Goal: Task Accomplishment & Management: Use online tool/utility

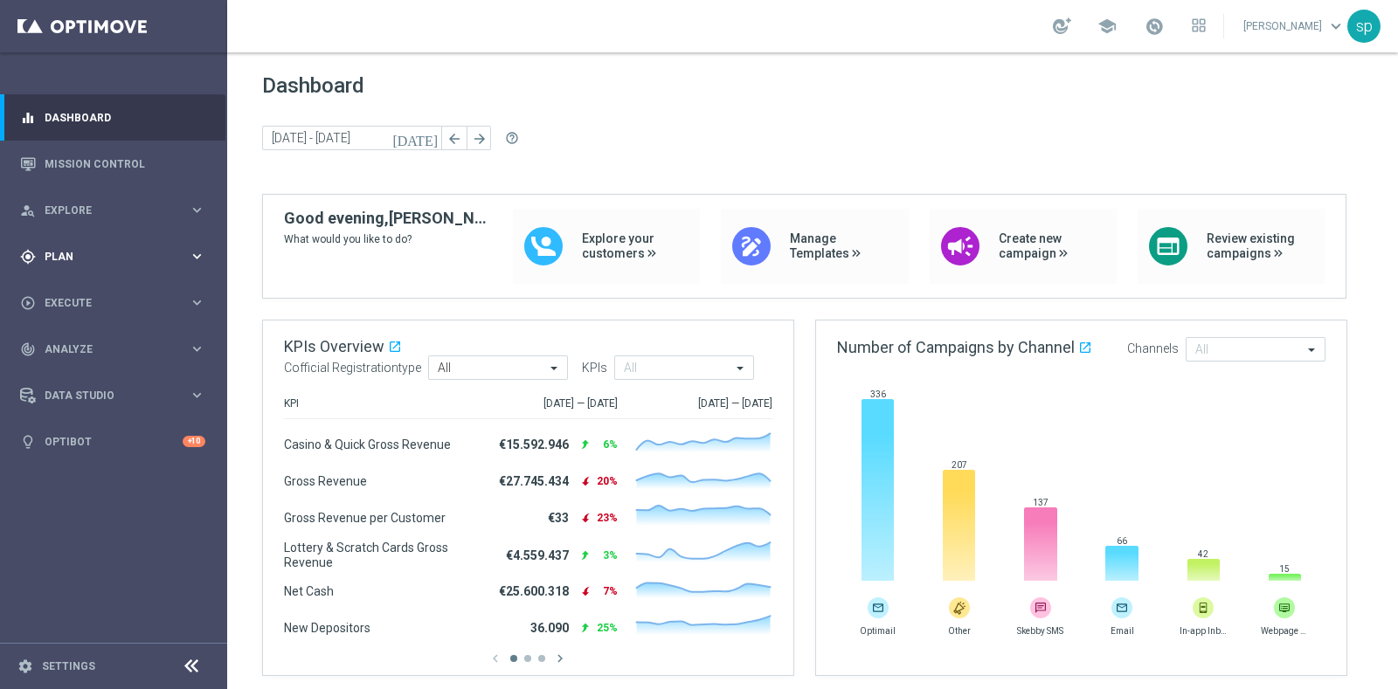
click at [66, 268] on div "gps_fixed Plan keyboard_arrow_right" at bounding box center [112, 256] width 225 height 46
click at [83, 299] on link "Target Groups" at bounding box center [113, 293] width 136 height 14
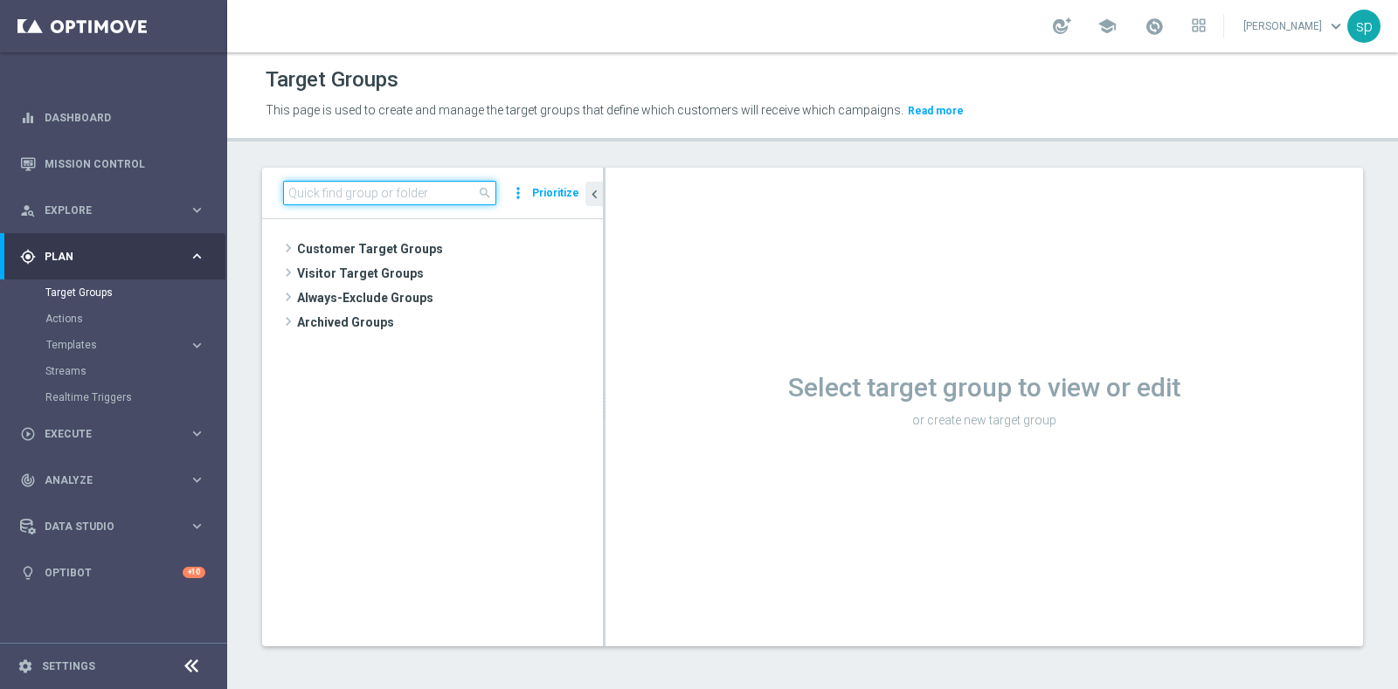
click at [404, 185] on input at bounding box center [389, 193] width 213 height 24
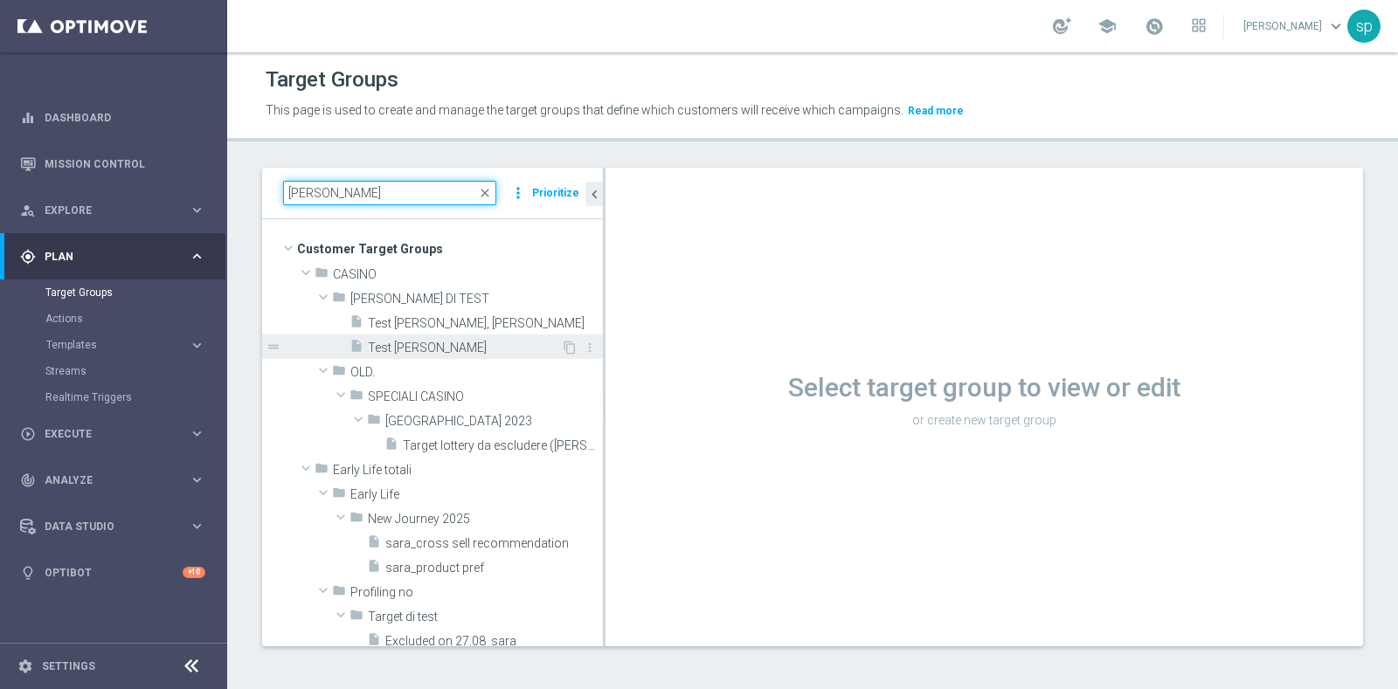
type input "[PERSON_NAME]"
click at [445, 342] on span "Test [PERSON_NAME]" at bounding box center [464, 348] width 193 height 15
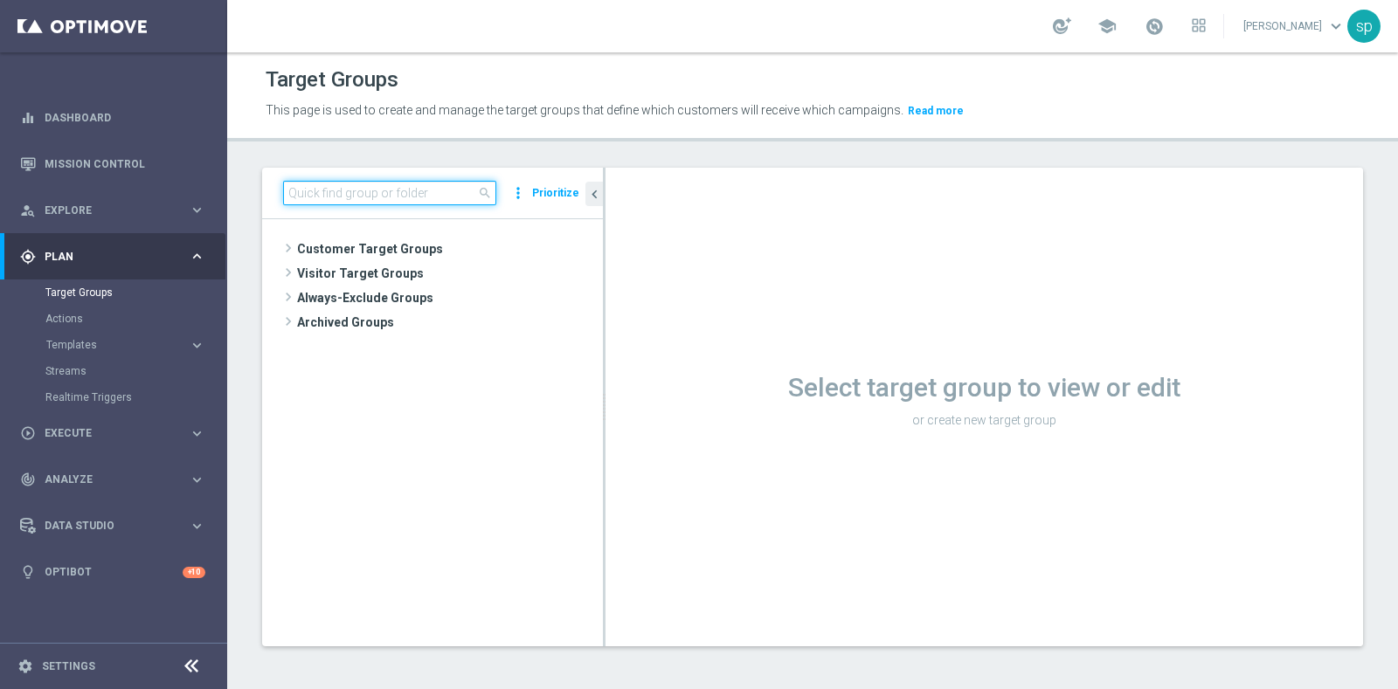
click at [434, 192] on input at bounding box center [389, 193] width 213 height 24
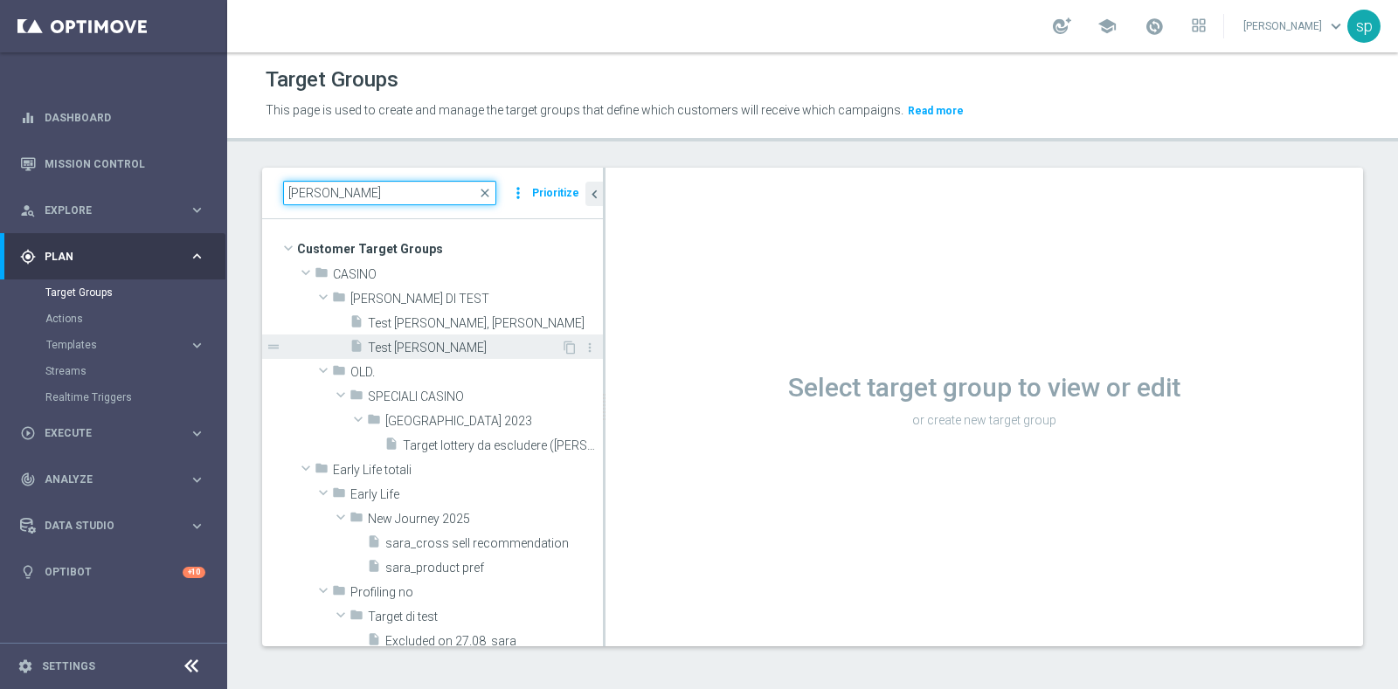
type input "[PERSON_NAME]"
click at [413, 351] on span "Test [PERSON_NAME]" at bounding box center [464, 348] width 193 height 15
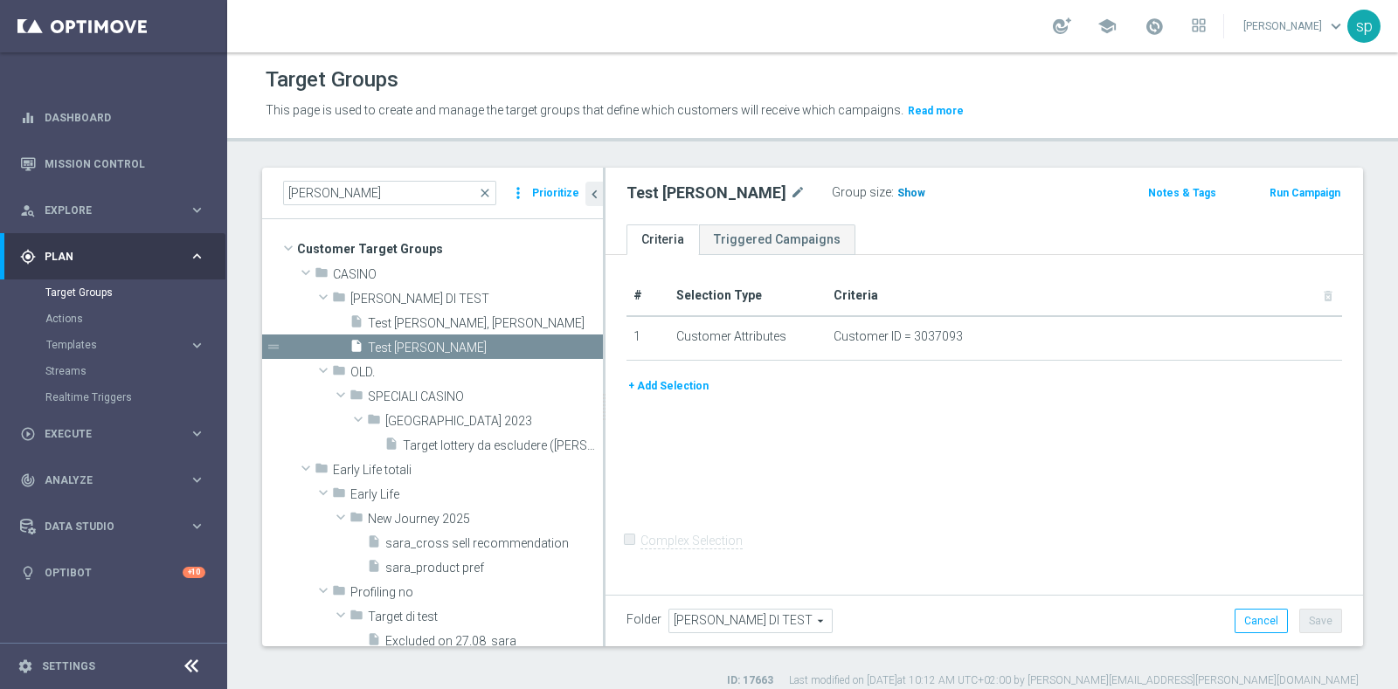
click at [897, 192] on span "Show" at bounding box center [911, 193] width 28 height 12
click at [898, 190] on span "1" at bounding box center [903, 195] width 10 height 17
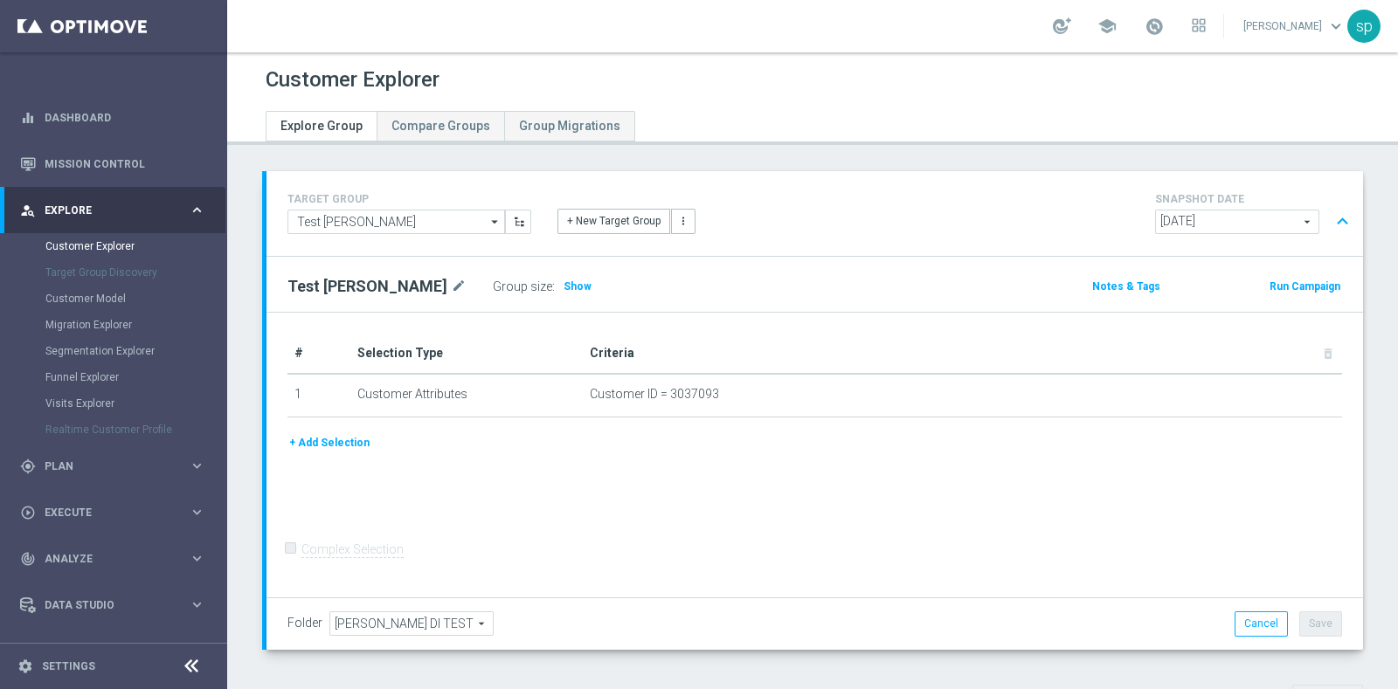
scroll to position [556, 0]
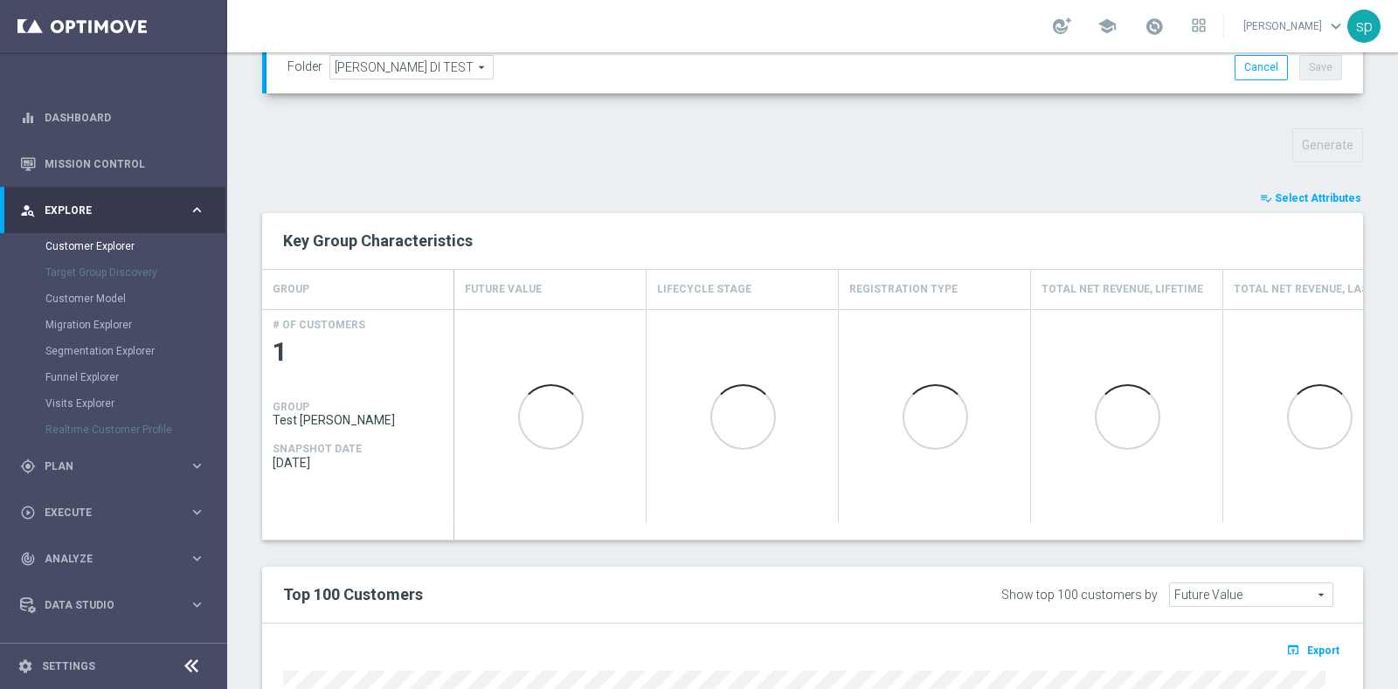
click at [1323, 196] on span "Select Attributes" at bounding box center [1317, 198] width 86 height 12
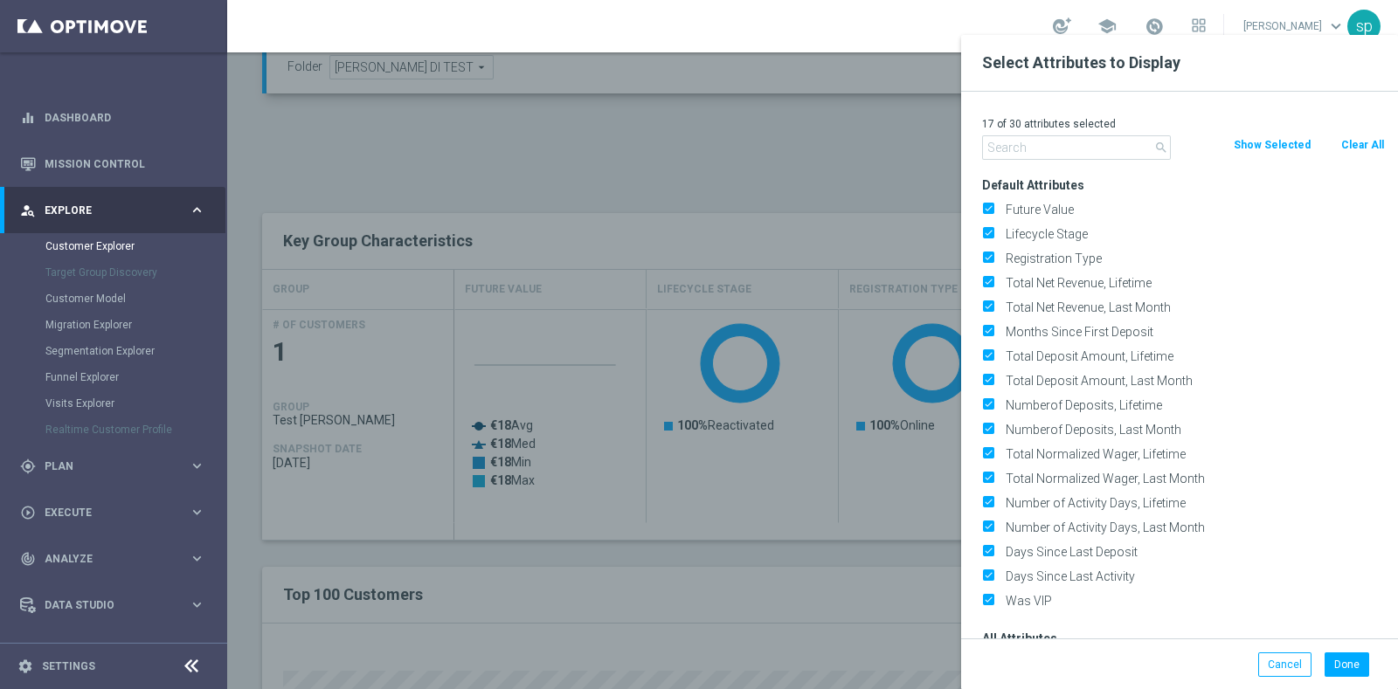
click at [1358, 148] on button "Clear All" at bounding box center [1362, 144] width 46 height 19
checkbox input "false"
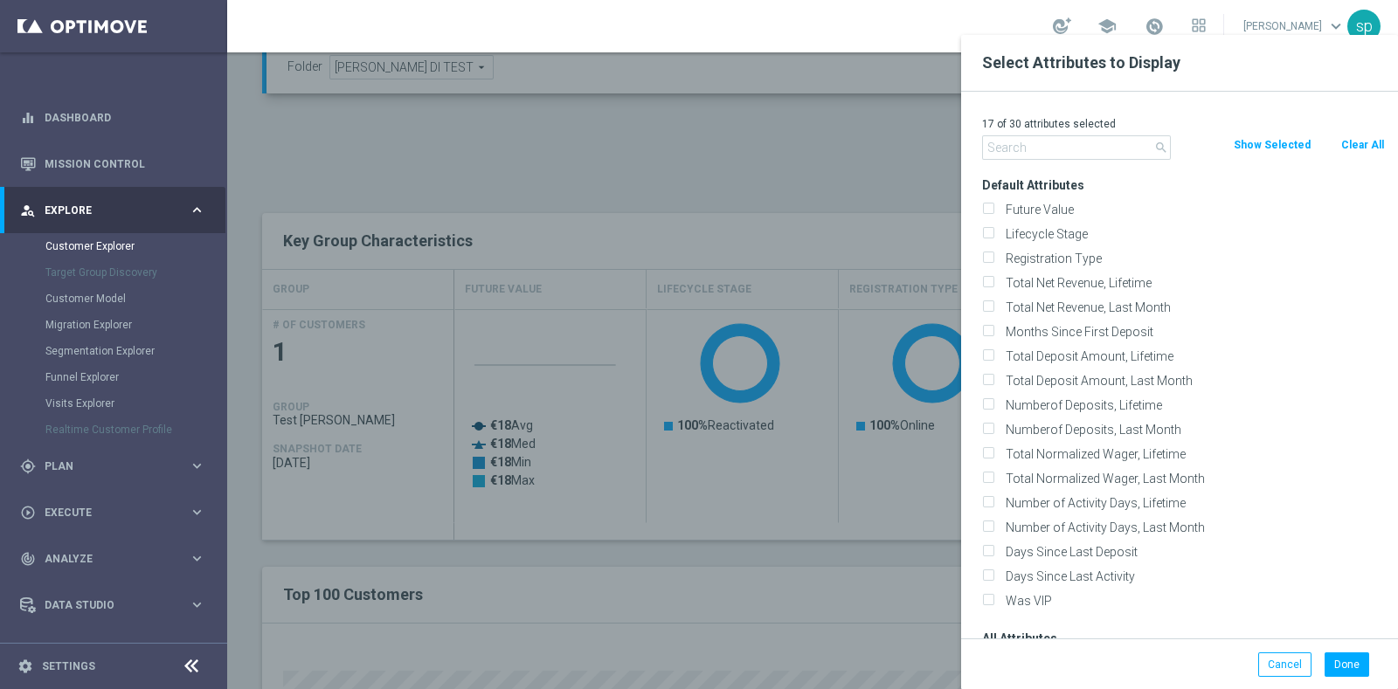
checkbox input "false"
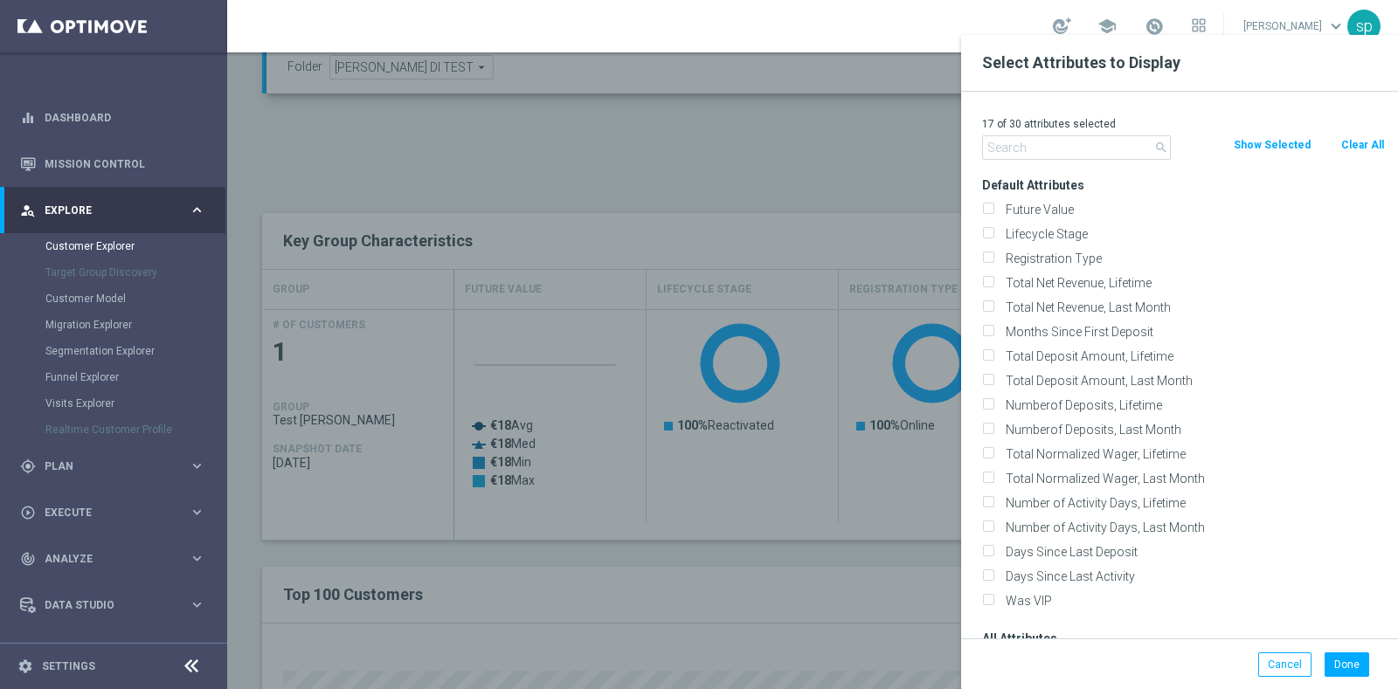
checkbox input "false"
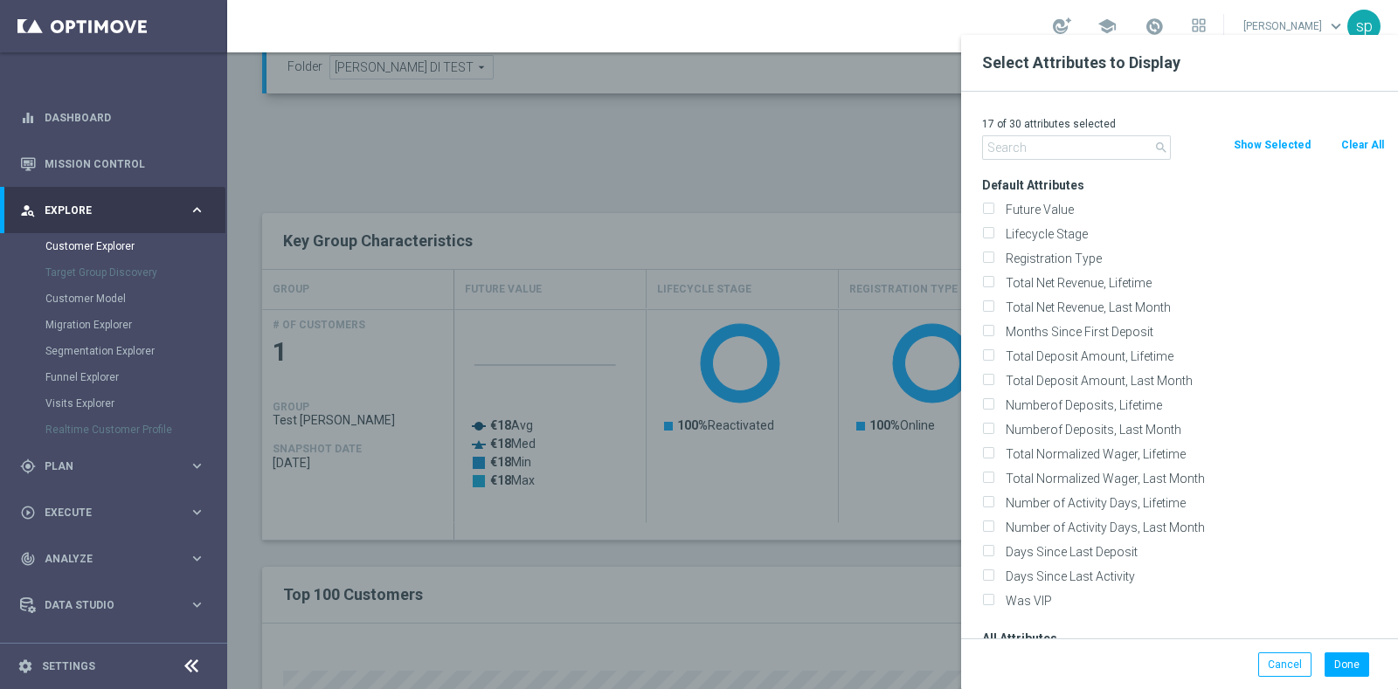
checkbox input "false"
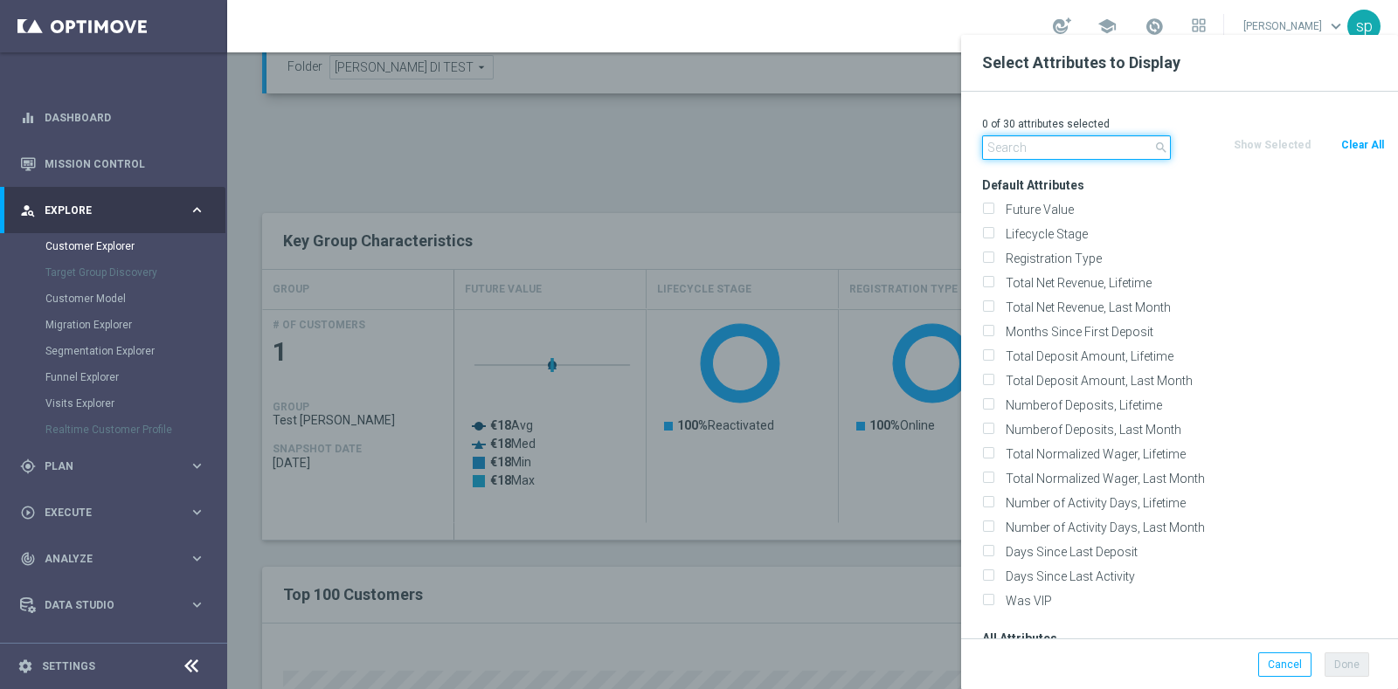
click at [996, 144] on input "text" at bounding box center [1076, 147] width 189 height 24
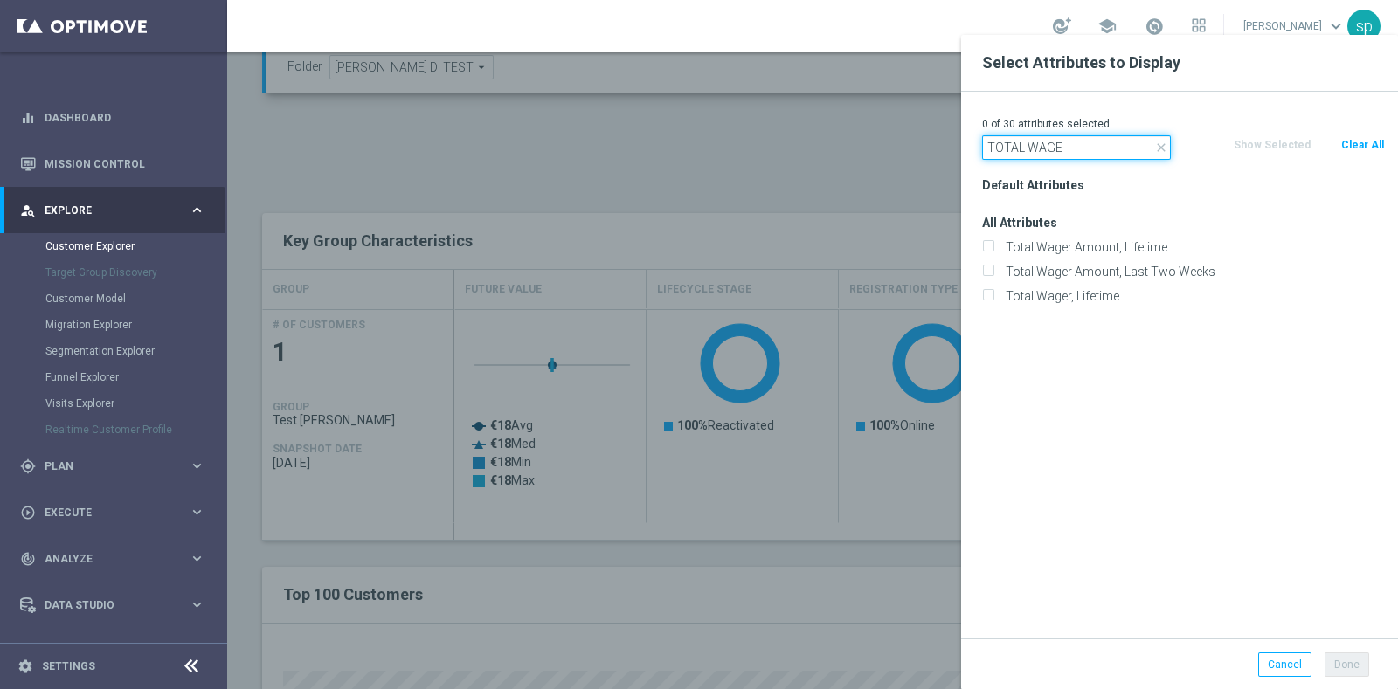
drag, startPoint x: 1066, startPoint y: 146, endPoint x: 493, endPoint y: 89, distance: 576.7
type input "CASINO WAGER"
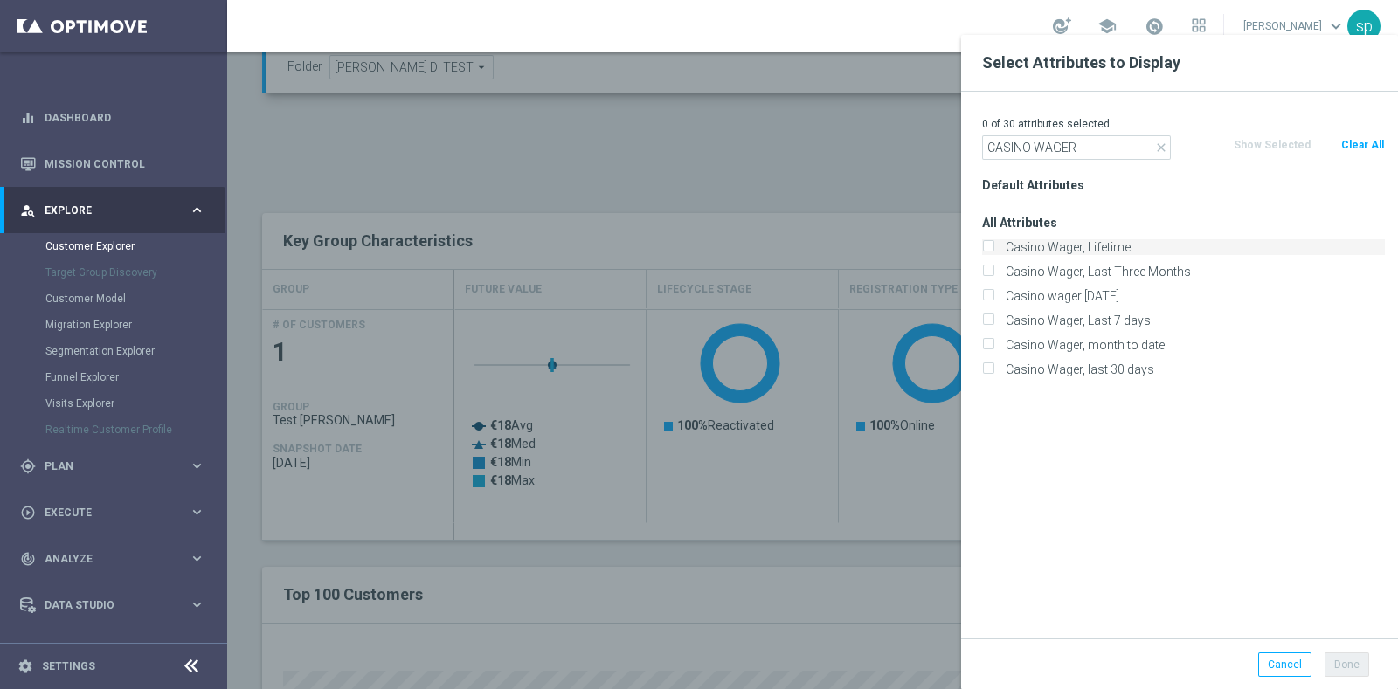
click at [1087, 249] on label "Casino Wager, Lifetime" at bounding box center [1191, 247] width 385 height 16
click at [993, 249] on input "Casino Wager, Lifetime" at bounding box center [987, 249] width 11 height 11
checkbox input "true"
click at [1101, 370] on label "Casino Wager, last 30 days" at bounding box center [1191, 370] width 385 height 16
click at [993, 370] on input "Casino Wager, last 30 days" at bounding box center [987, 371] width 11 height 11
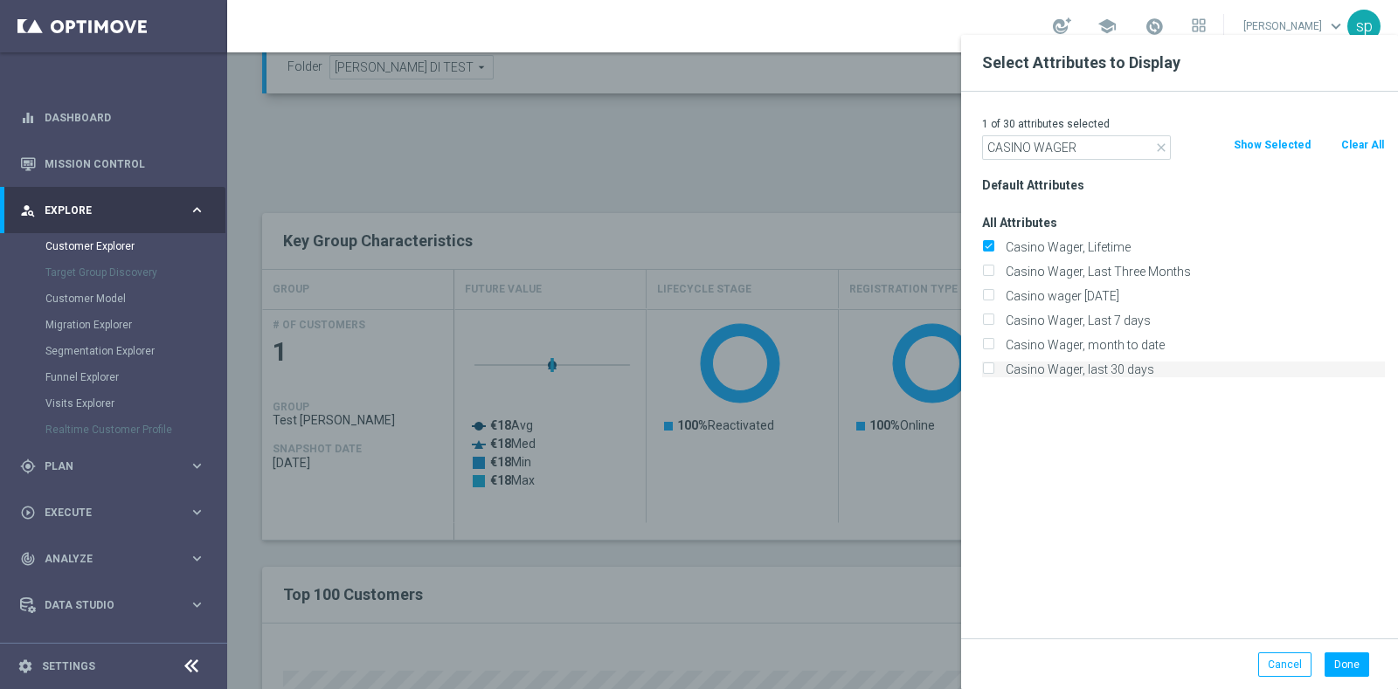
checkbox input "true"
click at [989, 246] on input "Casino Wager, Lifetime" at bounding box center [987, 249] width 11 height 11
checkbox input "false"
click at [1351, 668] on button "Done" at bounding box center [1346, 664] width 45 height 24
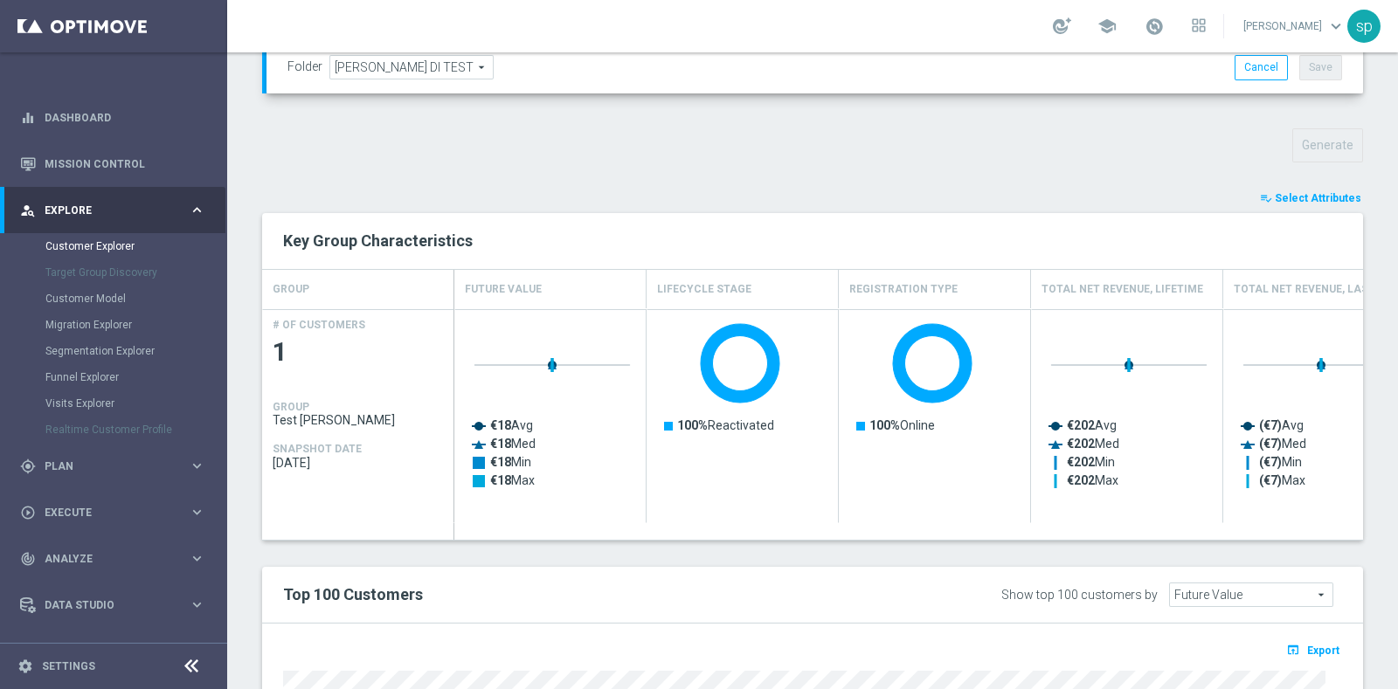
type input "Search"
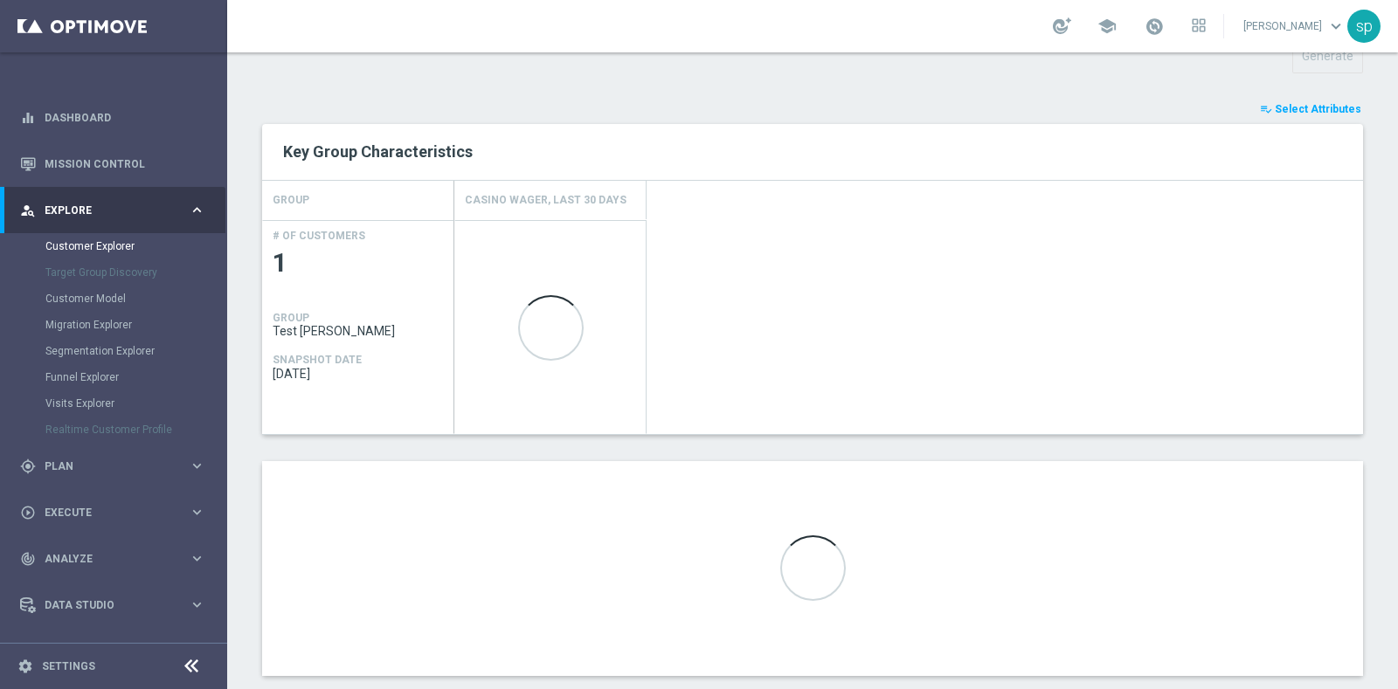
scroll to position [673, 0]
